Goal: Task Accomplishment & Management: Manage account settings

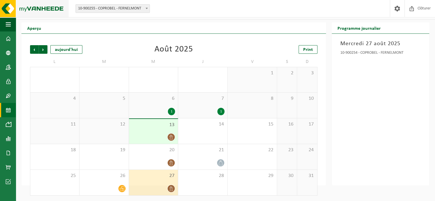
scroll to position [13, 0]
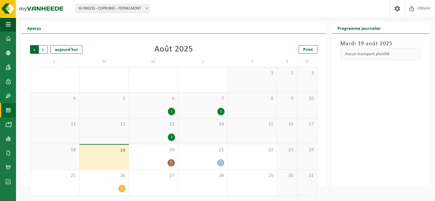
click at [43, 50] on span "Suivant" at bounding box center [43, 49] width 9 height 9
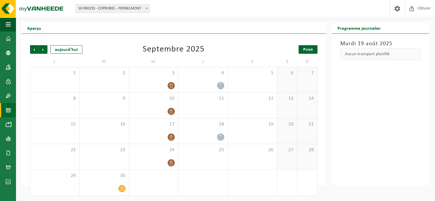
click at [309, 47] on span "Print" at bounding box center [308, 49] width 10 height 5
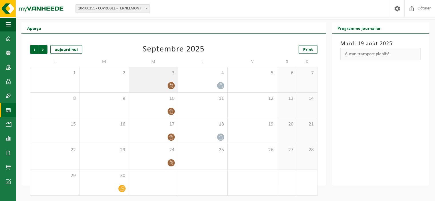
click at [170, 84] on icon at bounding box center [171, 85] width 3 height 5
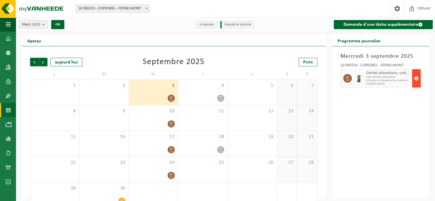
click at [418, 75] on span "button" at bounding box center [416, 78] width 5 height 11
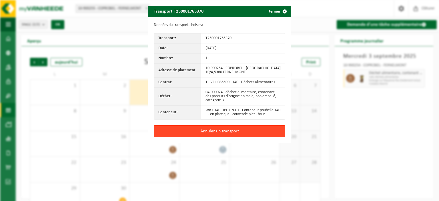
click at [239, 129] on button "Annuler un transport" at bounding box center [220, 131] width 132 height 12
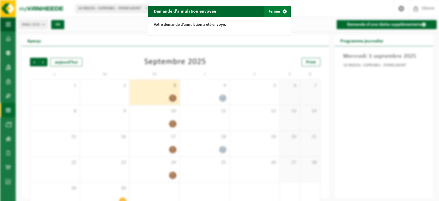
click at [282, 10] on span "button" at bounding box center [284, 11] width 11 height 11
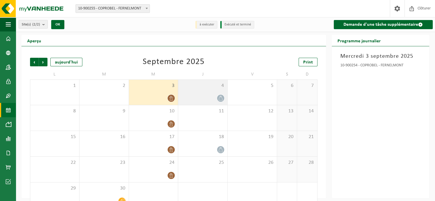
click at [212, 95] on div at bounding box center [202, 98] width 43 height 8
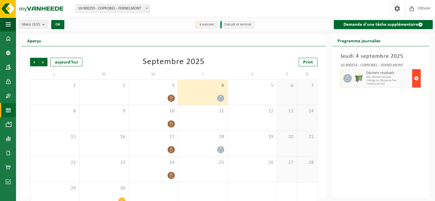
click at [414, 77] on span "button" at bounding box center [416, 78] width 5 height 11
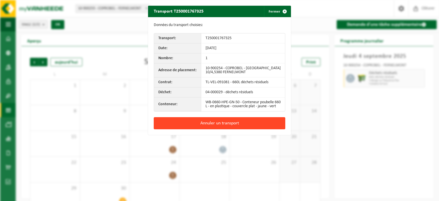
click at [220, 124] on button "Annuler un transport" at bounding box center [220, 123] width 132 height 12
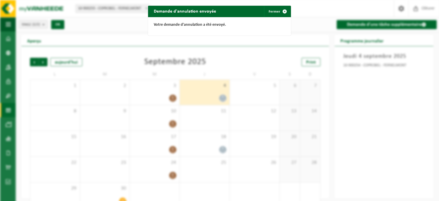
click at [321, 23] on div "Demande d'annulation envoyée Fermer Votre demande d'annulation a été envoyé." at bounding box center [219, 100] width 439 height 201
